Goal: Answer question/provide support

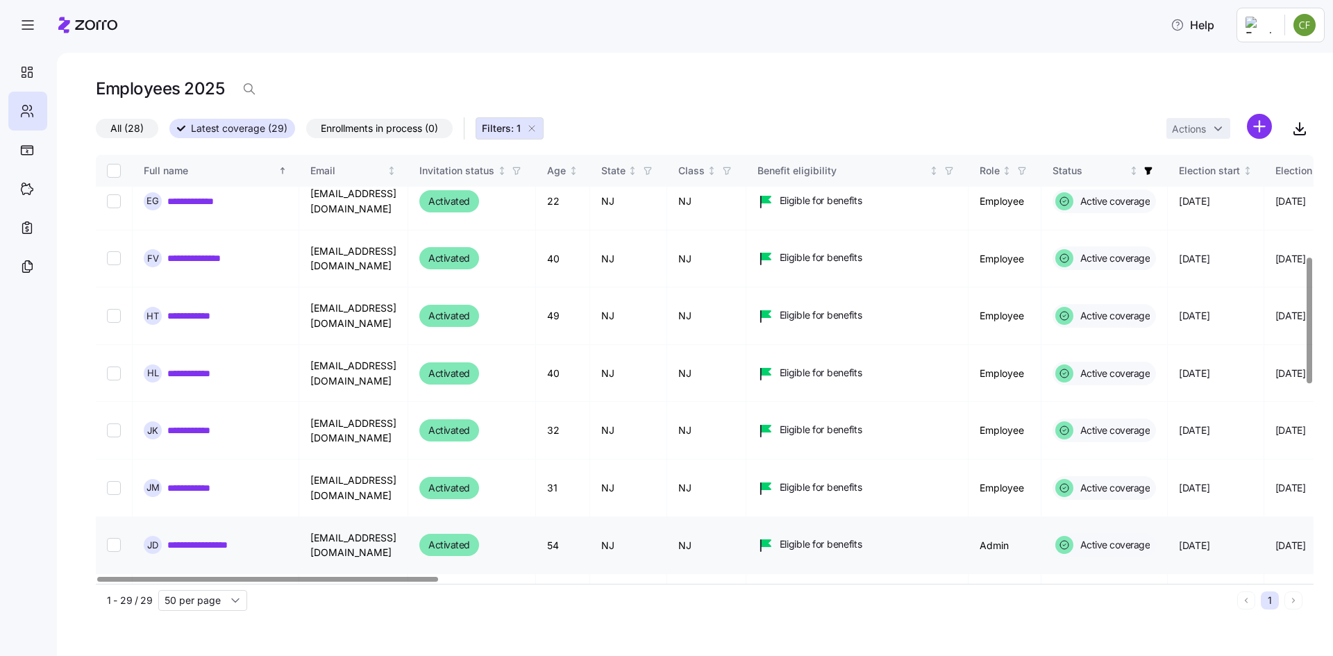
scroll to position [486, 0]
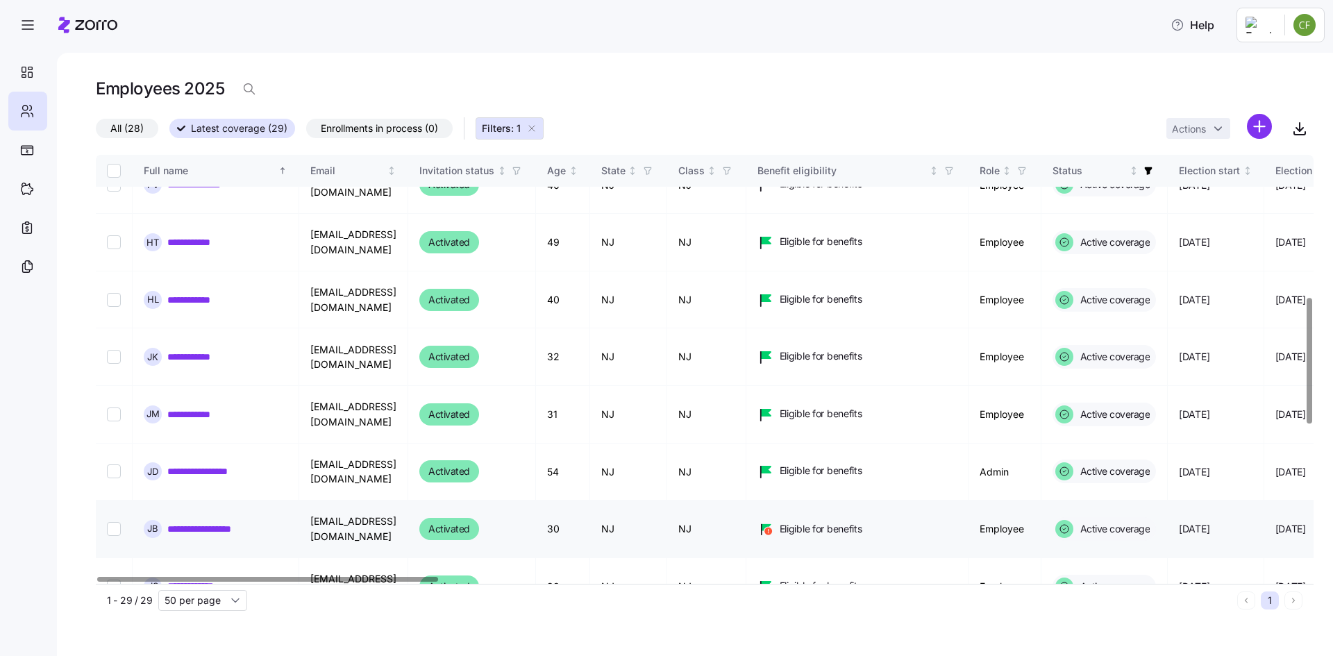
click at [233, 522] on link "**********" at bounding box center [213, 529] width 93 height 14
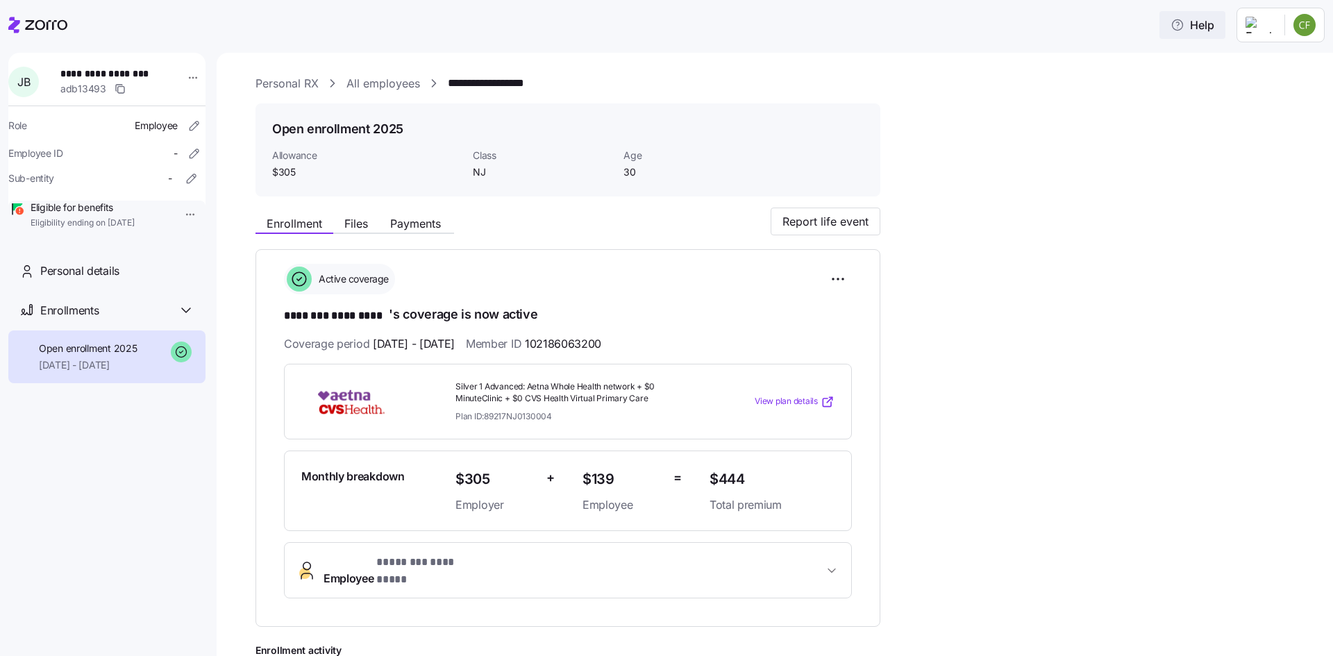
click at [1194, 23] on span "Help" at bounding box center [1192, 25] width 44 height 17
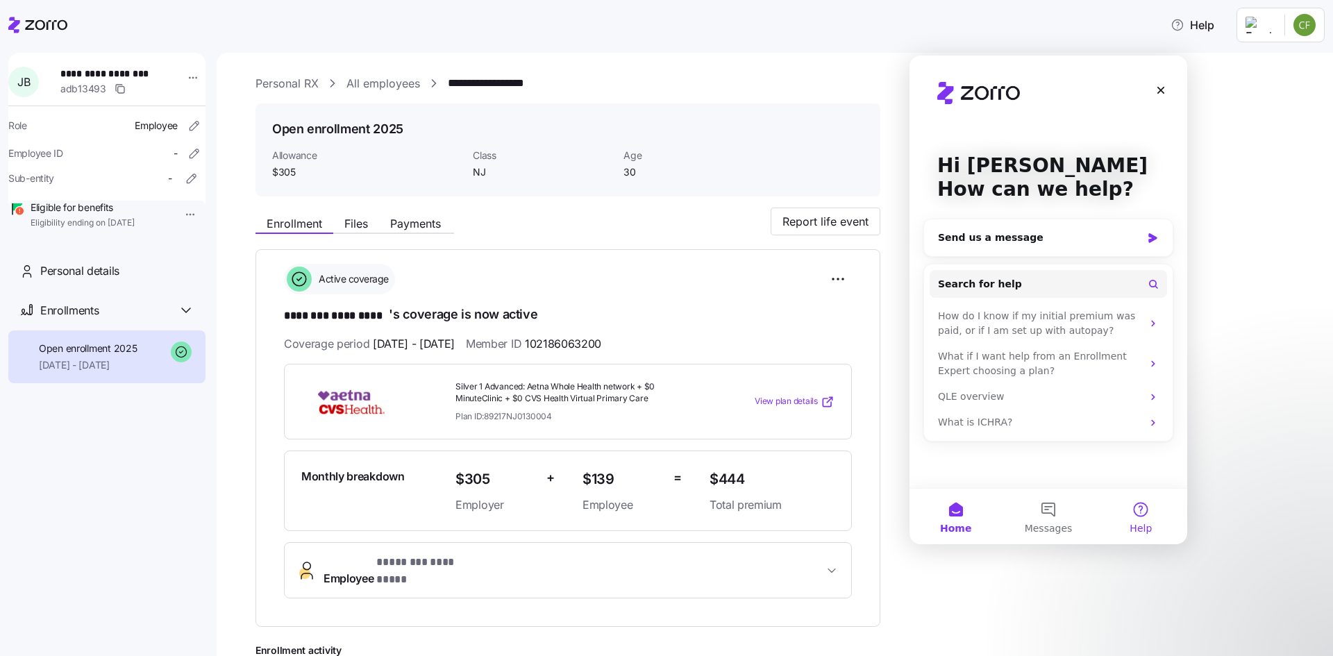
click at [1145, 507] on button "Help" at bounding box center [1141, 517] width 92 height 56
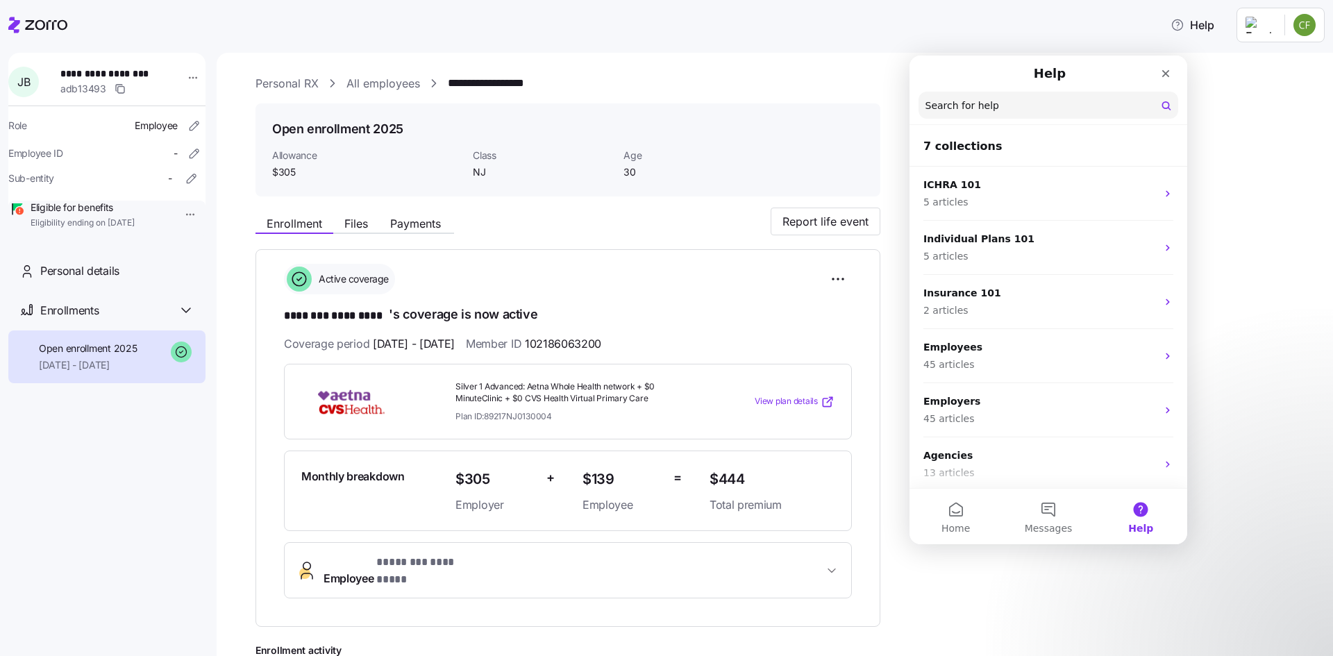
click at [584, 34] on div "Help" at bounding box center [666, 25] width 1316 height 39
click at [37, 24] on icon at bounding box center [46, 25] width 42 height 10
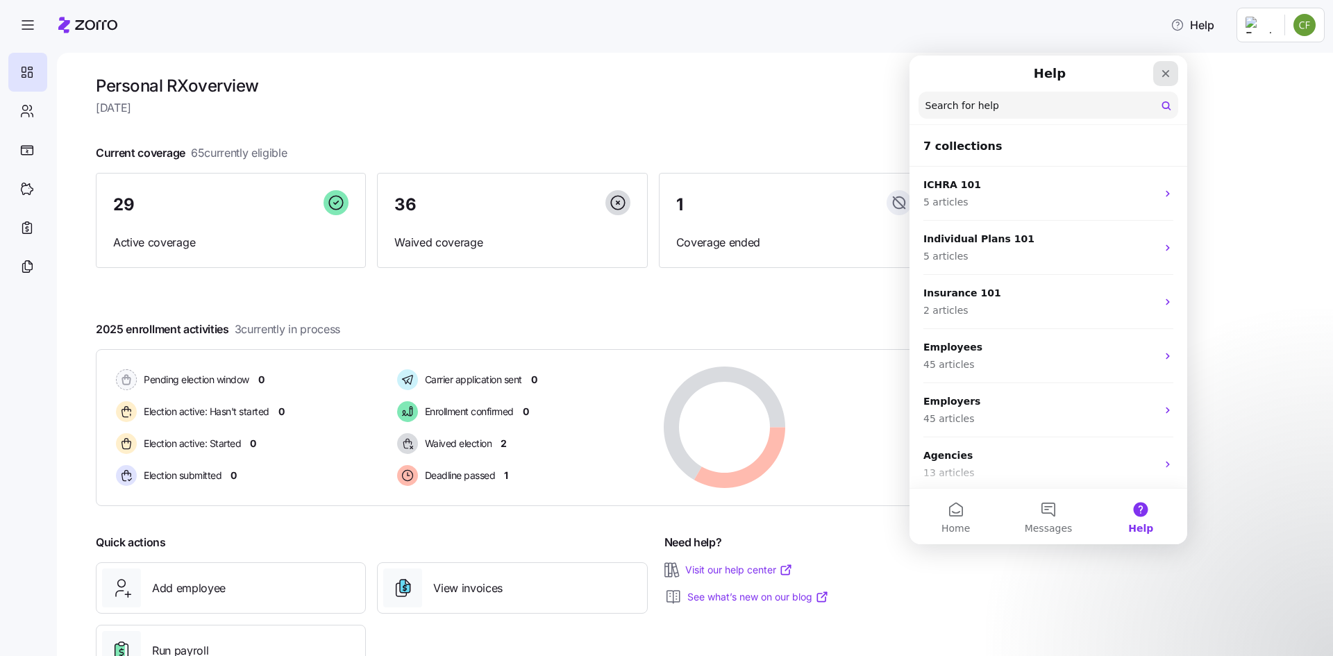
click at [1167, 75] on icon "Close" at bounding box center [1166, 74] width 8 height 8
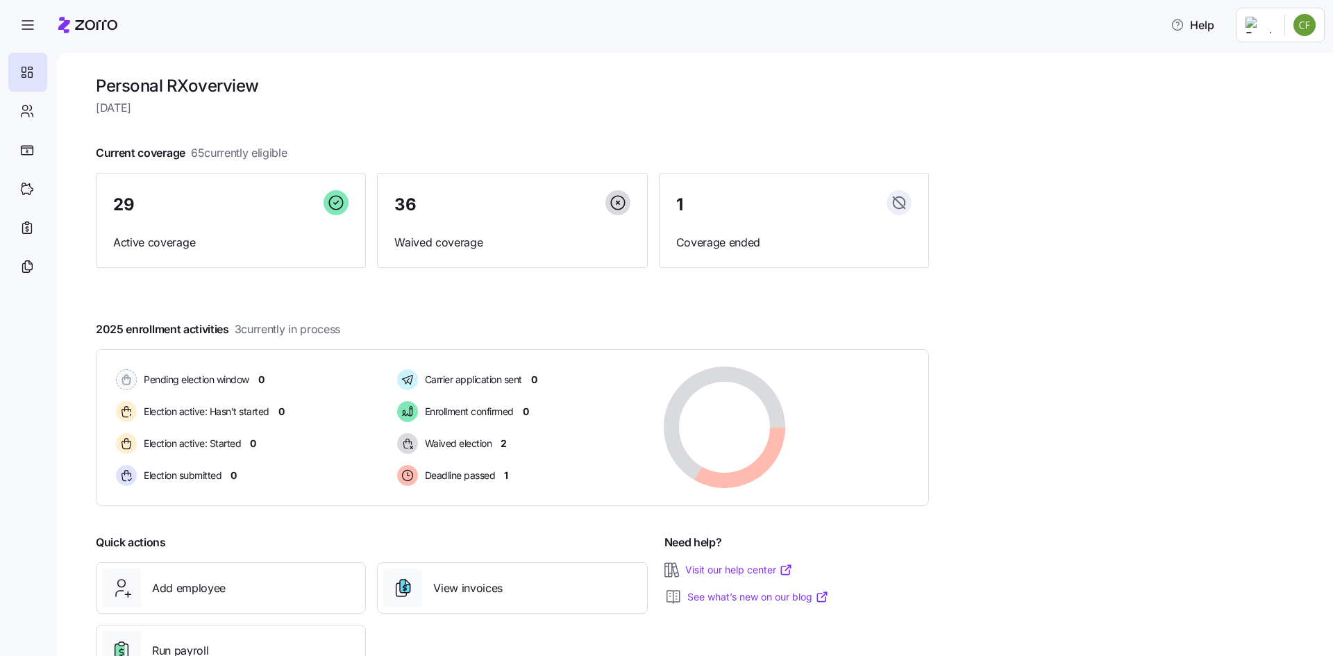
scroll to position [53, 0]
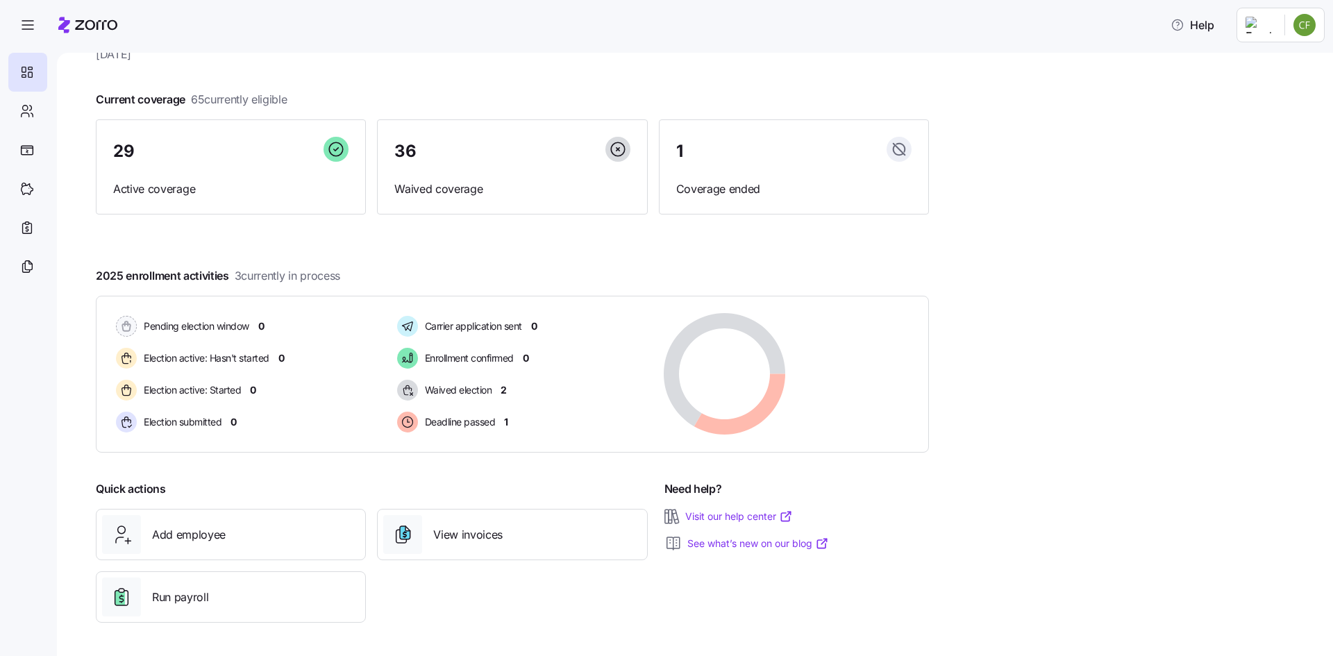
click at [726, 516] on link "Visit our help center" at bounding box center [739, 516] width 108 height 14
click at [1202, 23] on span "Help" at bounding box center [1192, 25] width 44 height 17
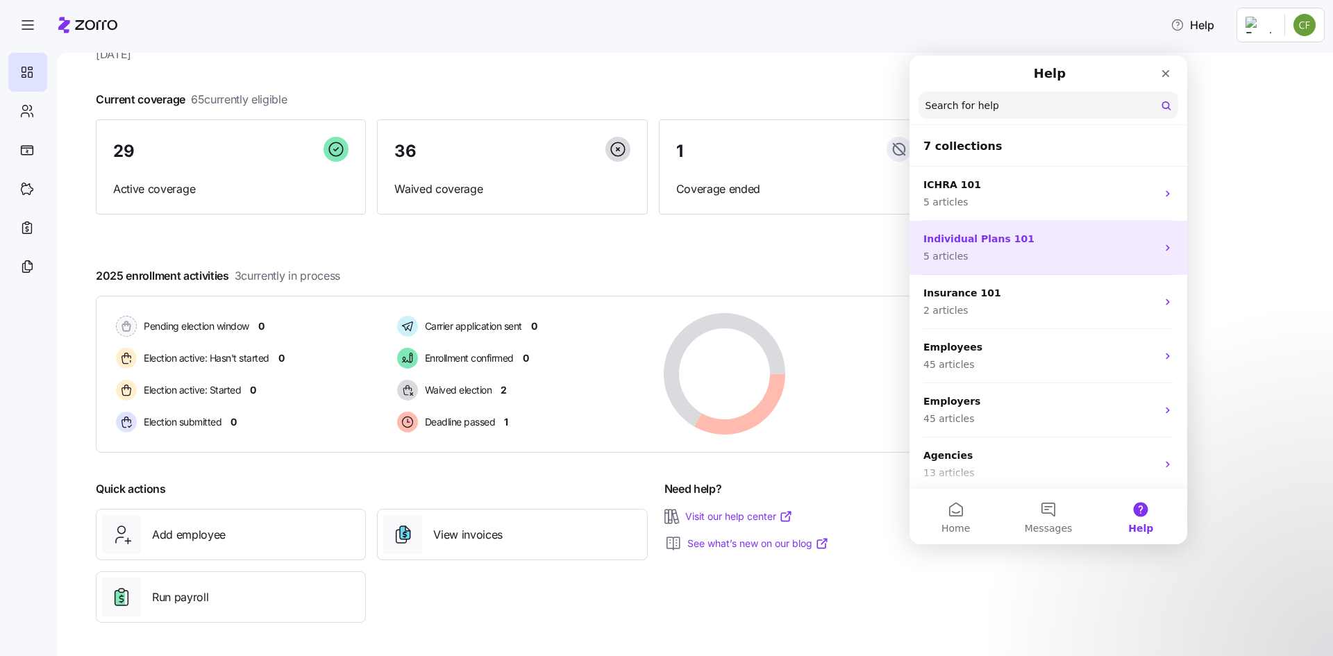
scroll to position [58, 0]
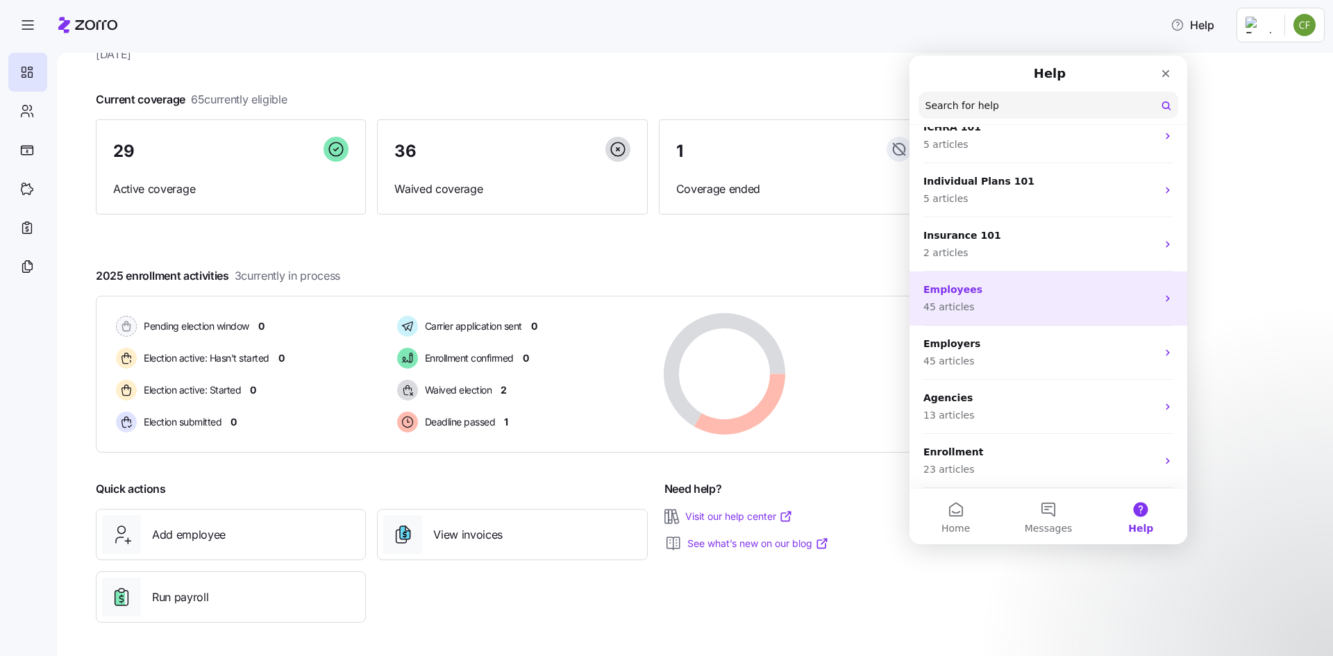
click at [1024, 301] on p "45 articles" at bounding box center [1039, 307] width 233 height 15
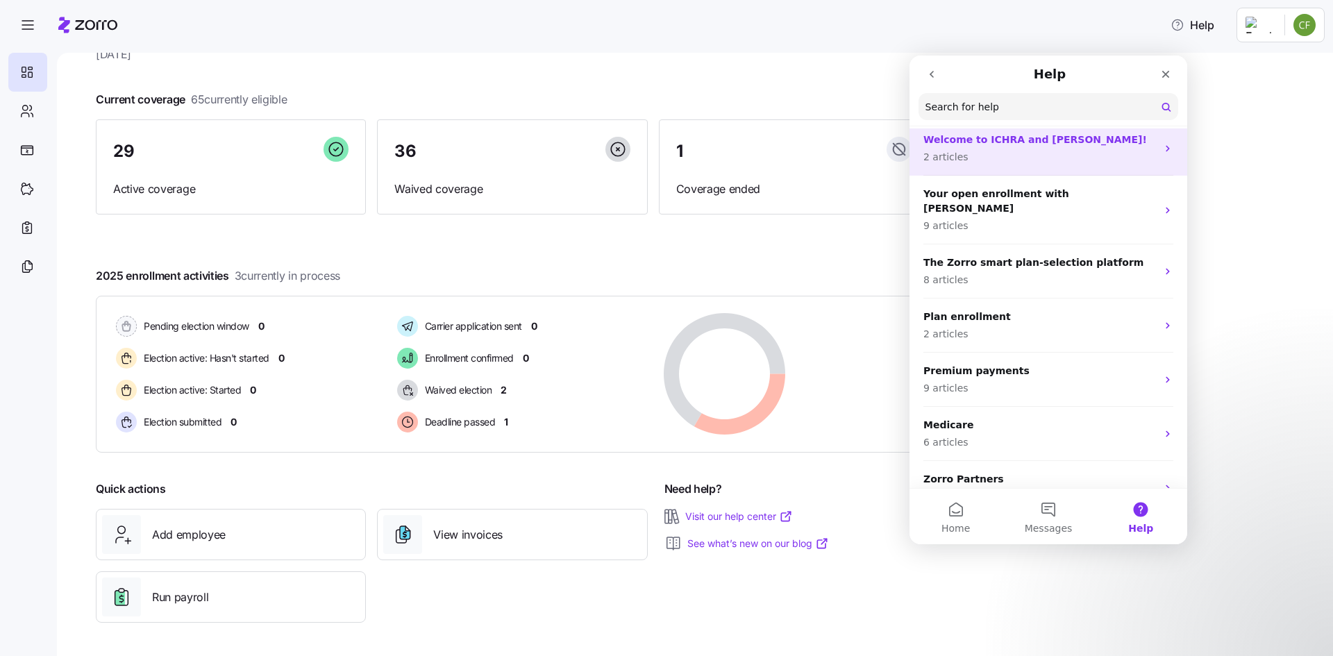
scroll to position [136, 0]
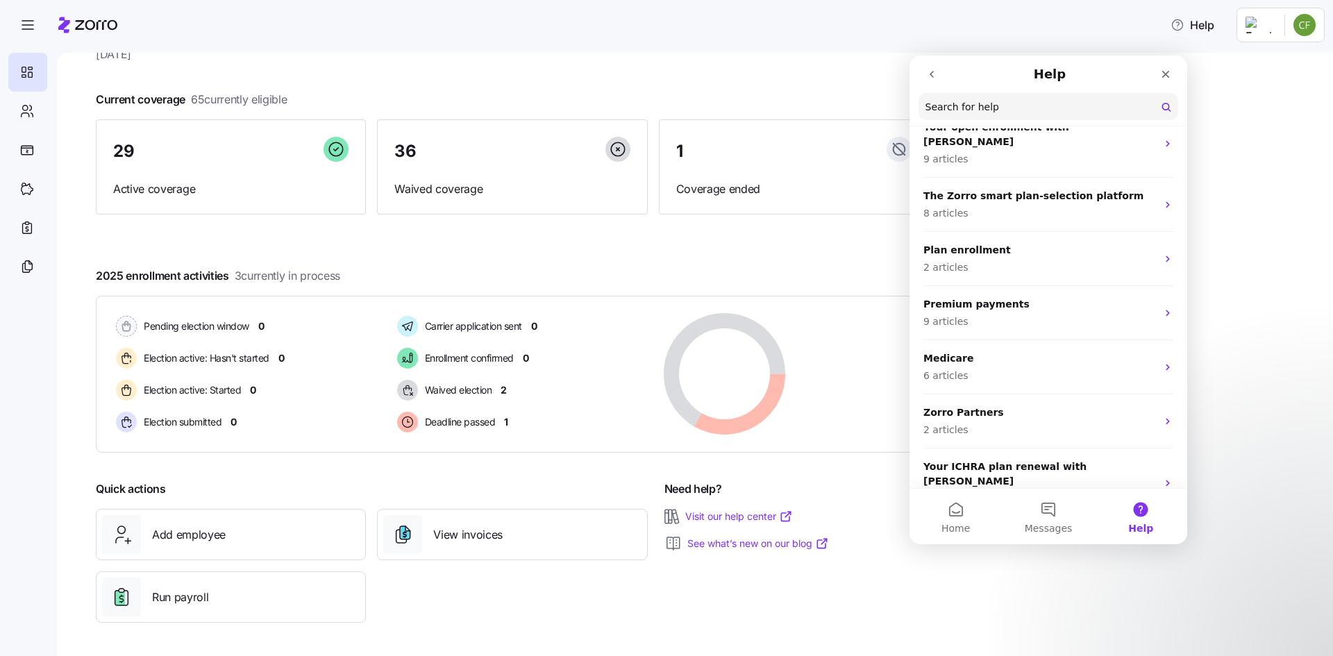
click at [1154, 518] on button "Help" at bounding box center [1141, 517] width 92 height 56
click at [1141, 512] on button "Help" at bounding box center [1141, 517] width 92 height 56
click at [1136, 508] on button "Help" at bounding box center [1141, 517] width 92 height 56
click at [723, 514] on link "Visit our help center" at bounding box center [739, 516] width 108 height 14
